Goal: Transaction & Acquisition: Register for event/course

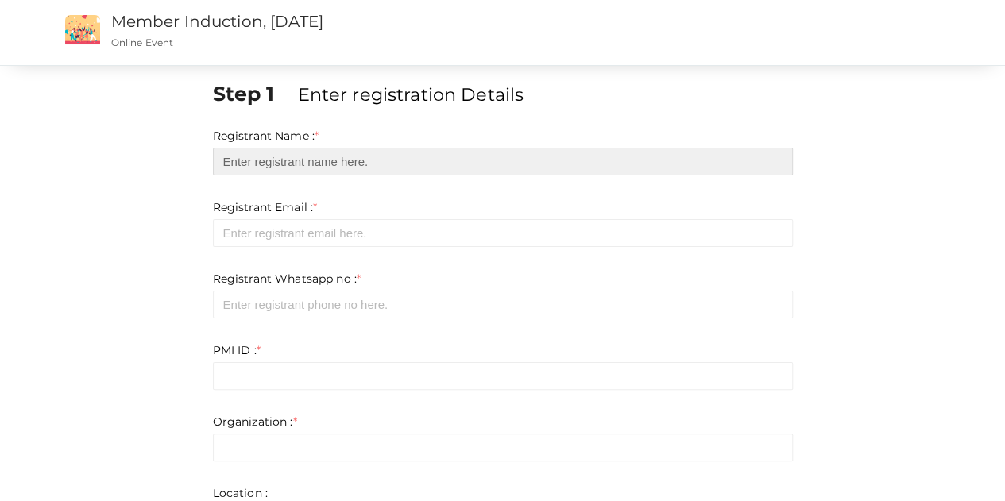
click at [377, 168] on input "text" at bounding box center [503, 162] width 580 height 28
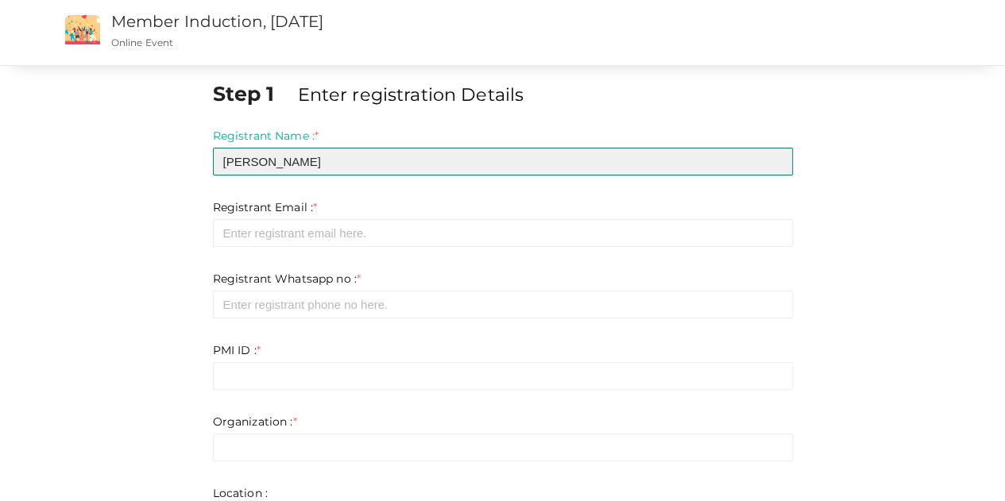
type input "Krishnakumar B"
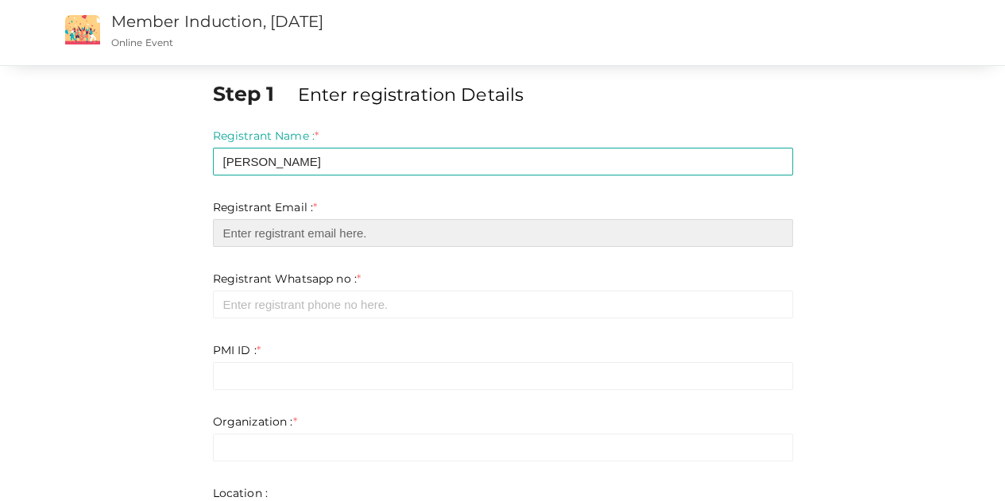
click at [343, 237] on input "email" at bounding box center [503, 233] width 580 height 28
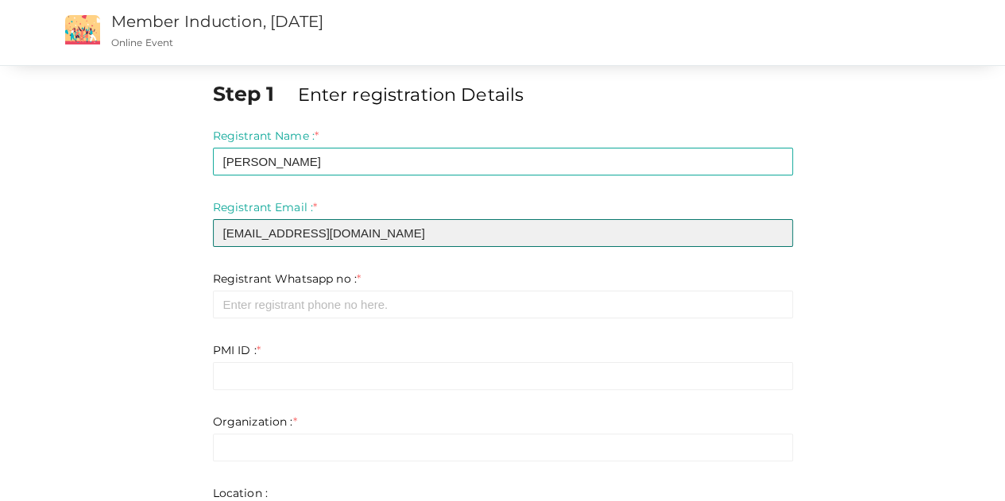
type input "[EMAIL_ADDRESS][DOMAIN_NAME]"
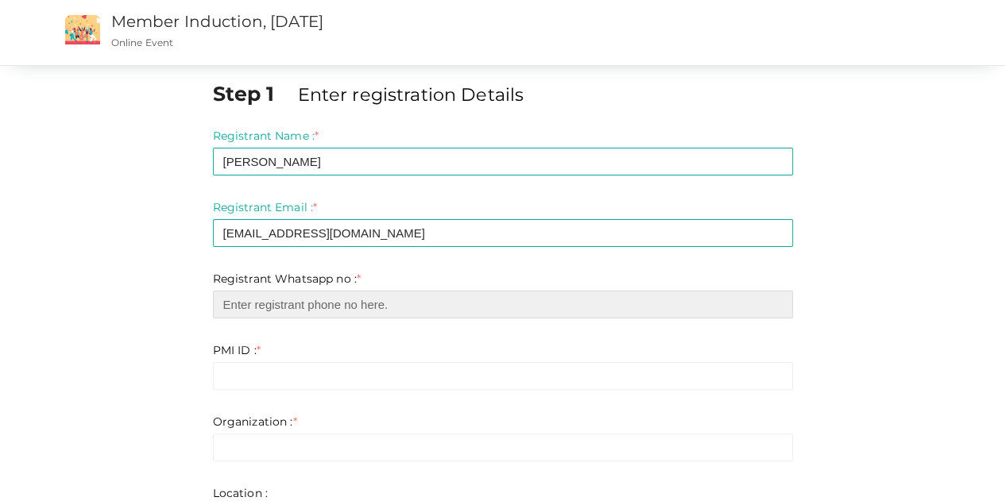
click at [300, 304] on input "number" at bounding box center [503, 305] width 580 height 28
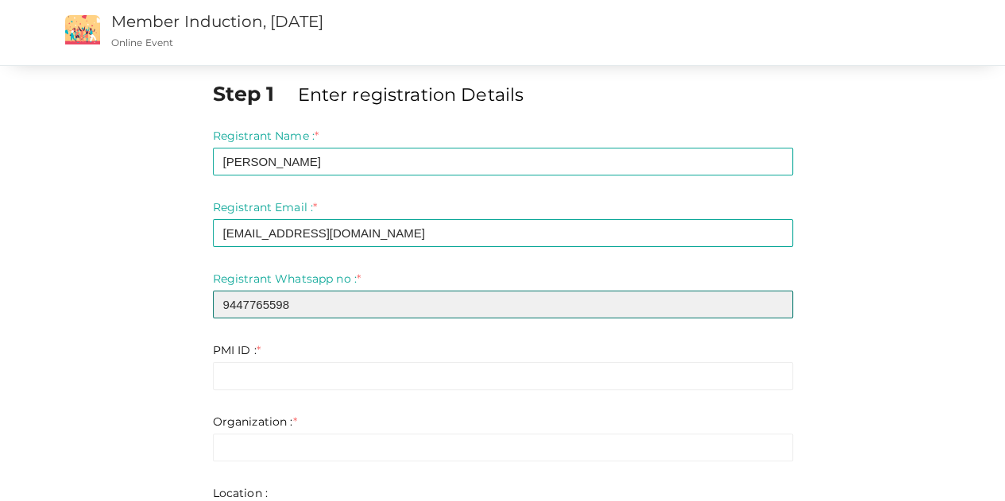
type input "9447765598"
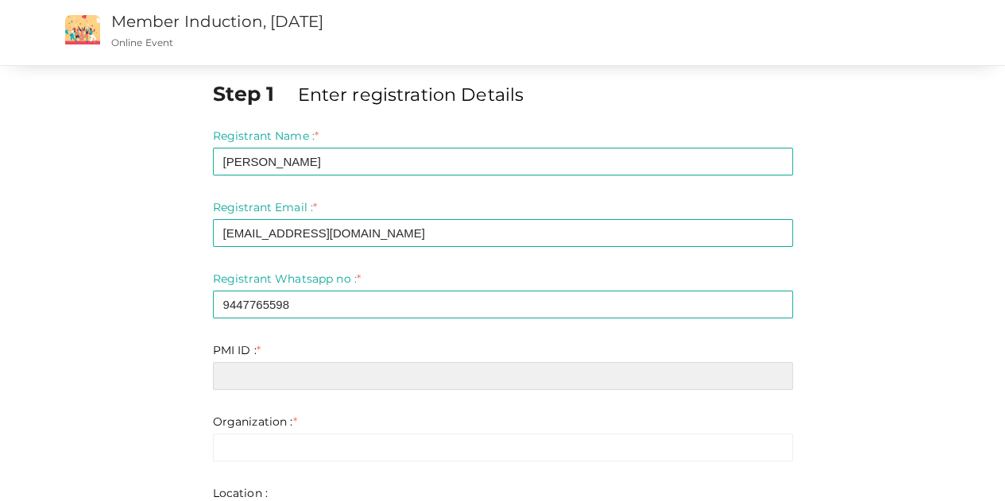
click at [257, 382] on input "text" at bounding box center [503, 376] width 580 height 28
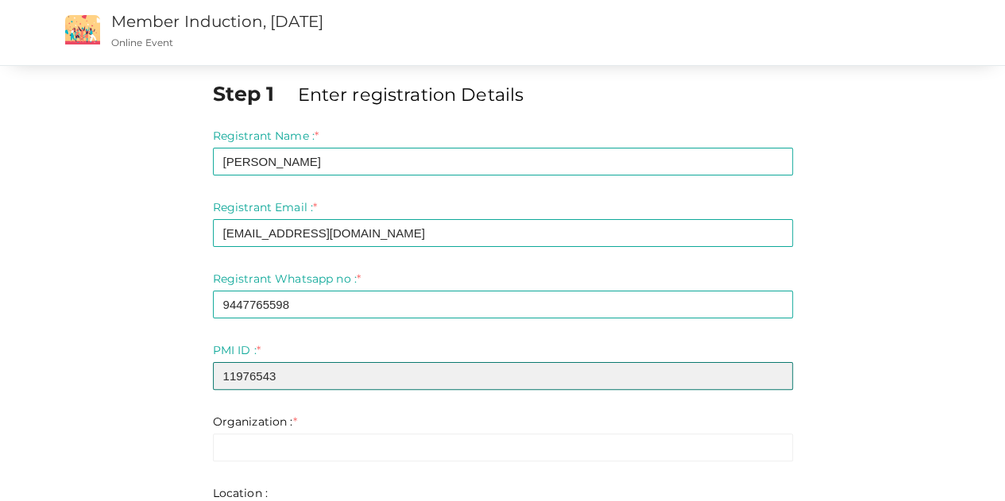
type input "11976543"
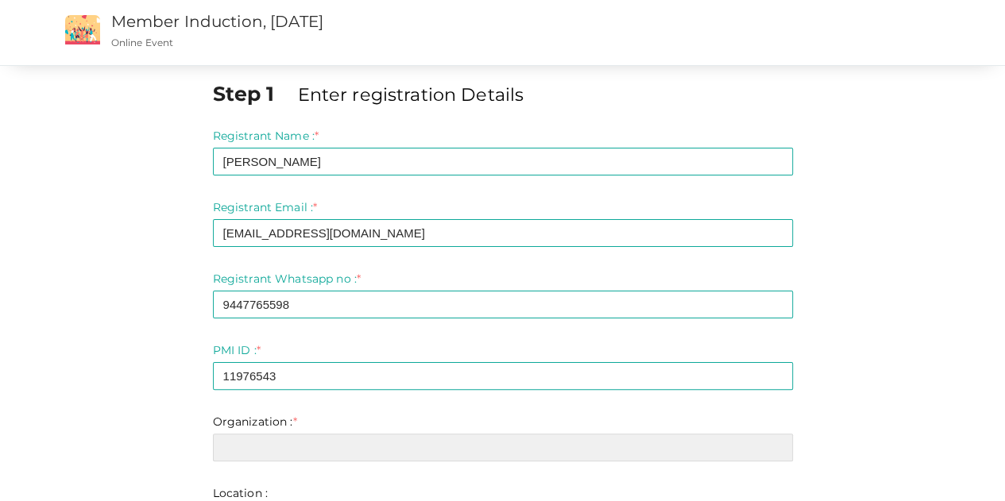
click at [280, 442] on input "text" at bounding box center [503, 448] width 580 height 28
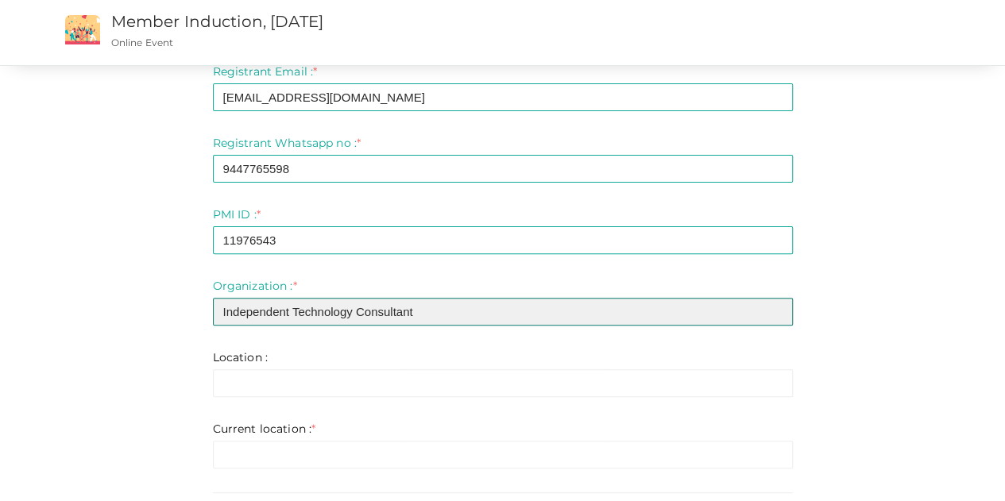
scroll to position [137, 0]
type input "Independent Technology Consultant"
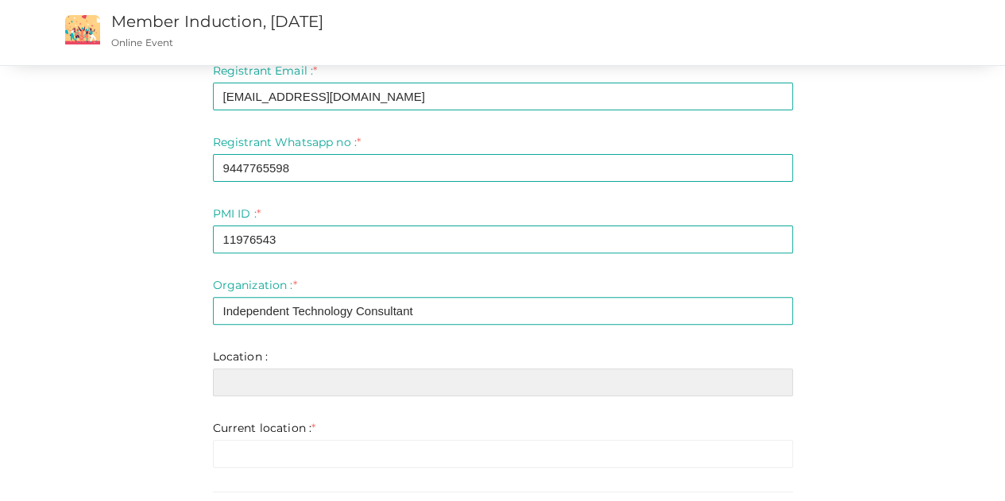
click at [482, 385] on input "text" at bounding box center [503, 383] width 580 height 28
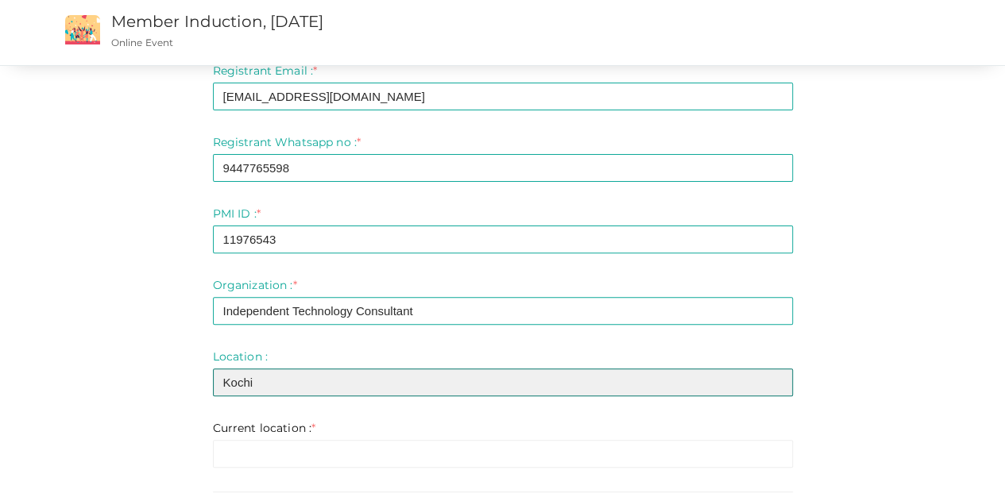
type input "Kochi"
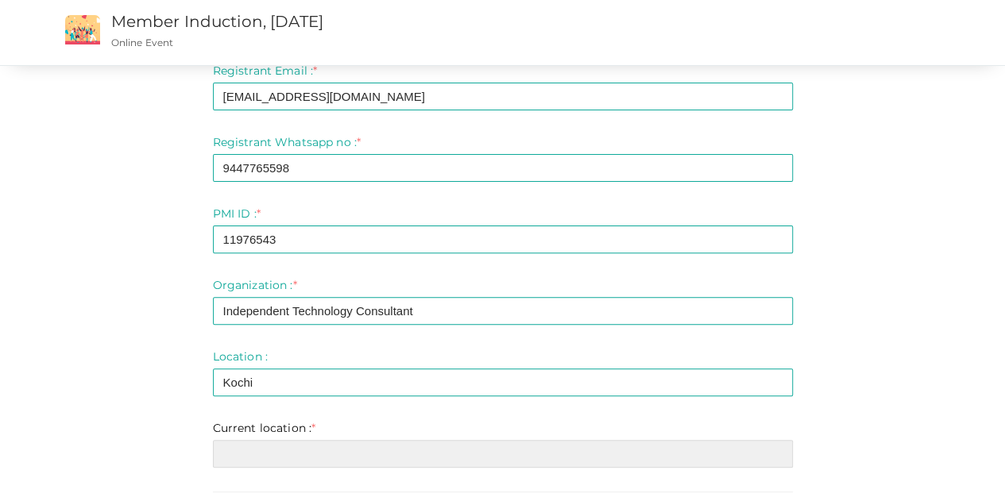
click at [311, 451] on input "text" at bounding box center [503, 454] width 580 height 28
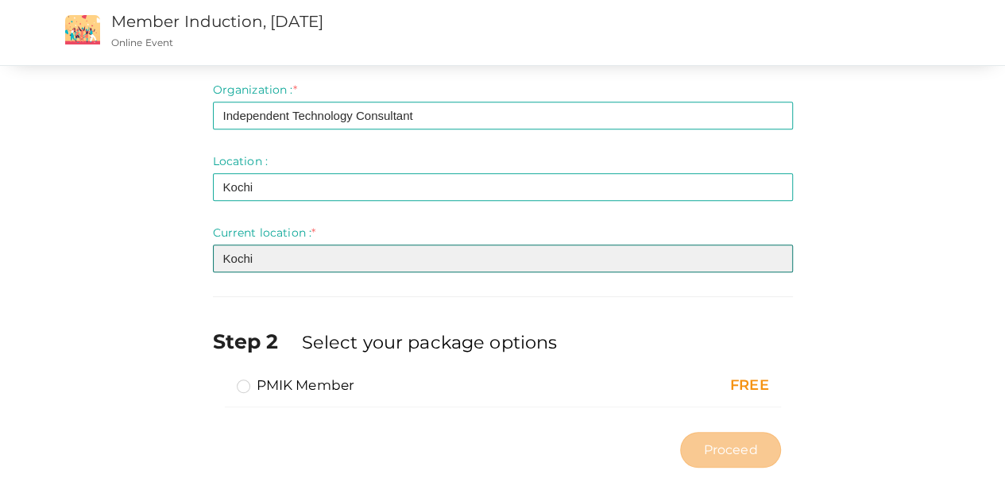
scroll to position [344, 0]
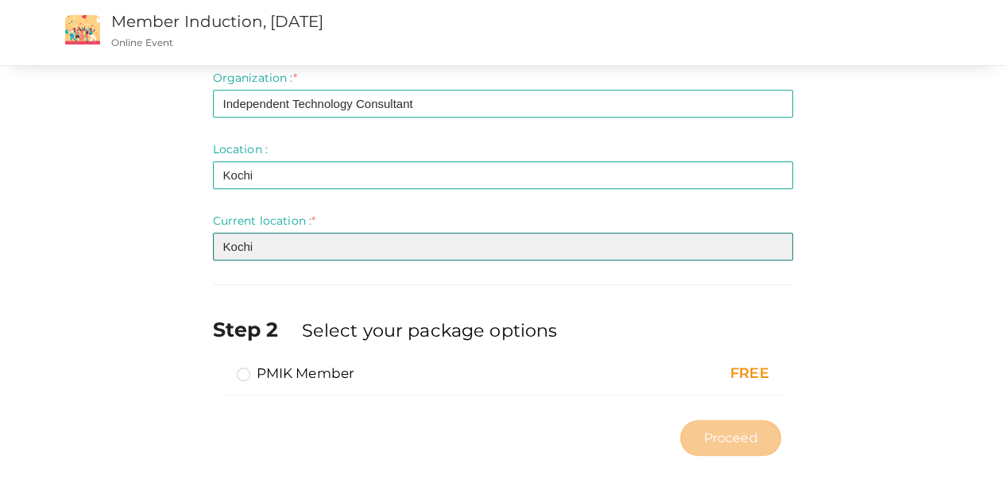
type input "Kochi"
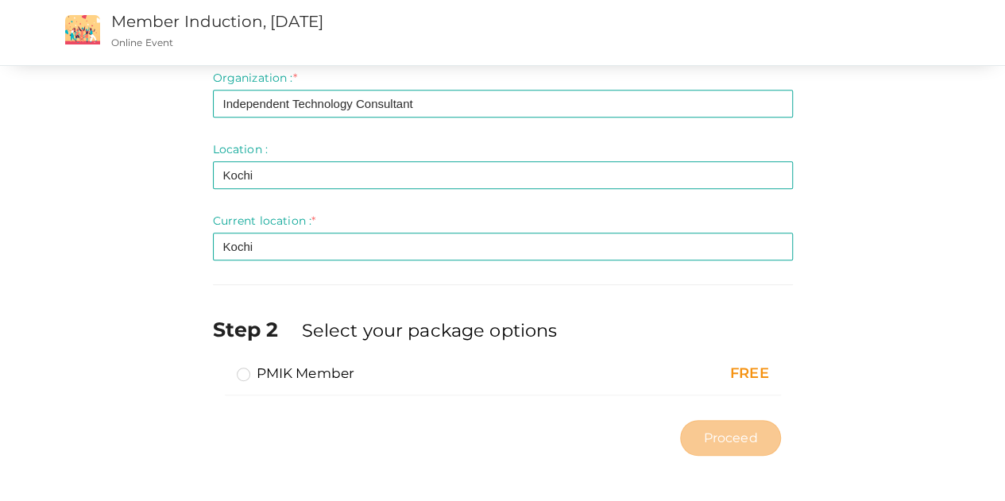
click at [243, 371] on label "PMIK Member" at bounding box center [296, 373] width 118 height 19
click at [221, 367] on input "PMIK Member" at bounding box center [221, 367] width 0 height 0
click at [719, 429] on span "Proceed" at bounding box center [730, 438] width 54 height 18
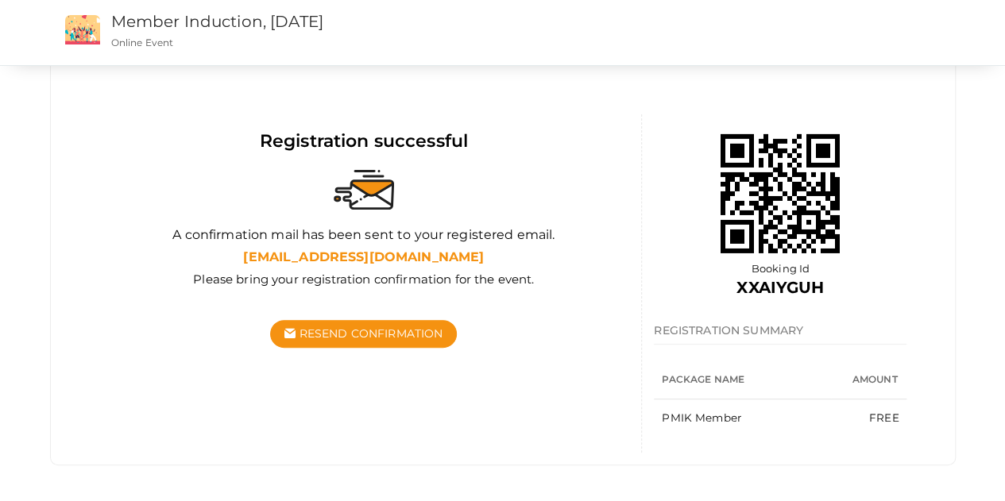
scroll to position [110, 0]
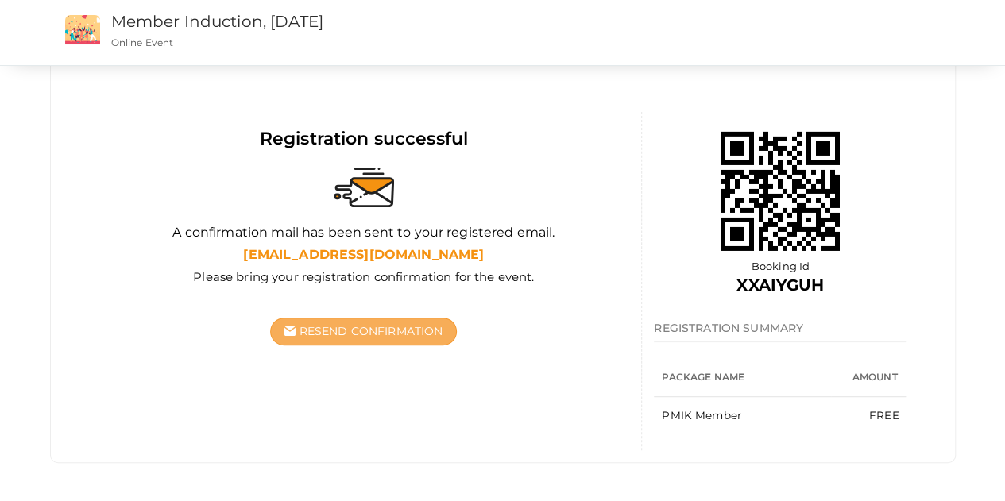
click at [370, 328] on span "Resend Confirmation" at bounding box center [371, 331] width 144 height 14
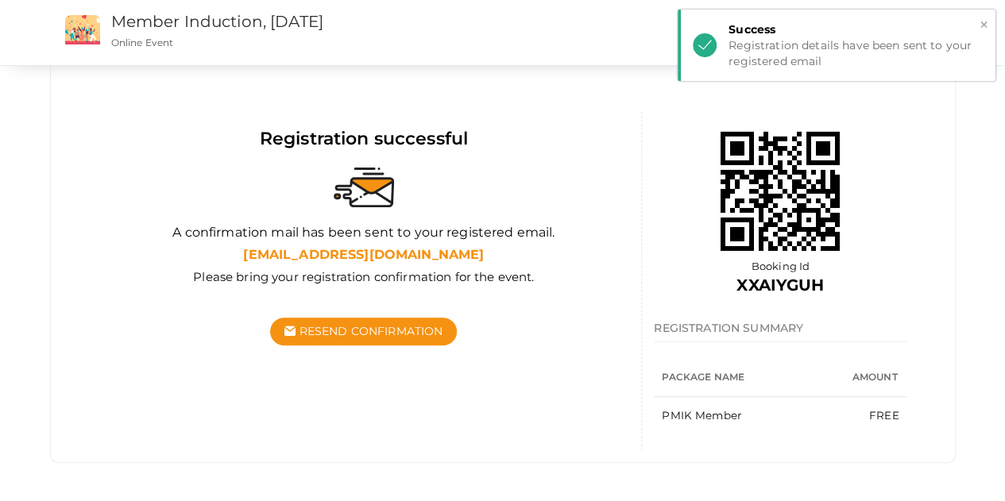
click at [795, 54] on div "Registration details have been sent to your registered email" at bounding box center [855, 53] width 255 height 32
